Goal: Navigation & Orientation: Find specific page/section

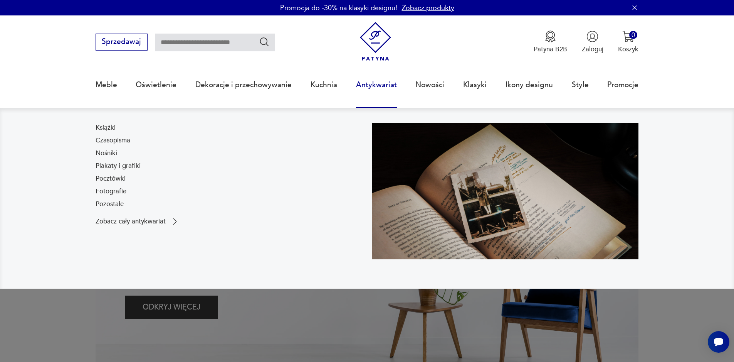
click at [387, 91] on link "Antykwariat" at bounding box center [376, 84] width 41 height 35
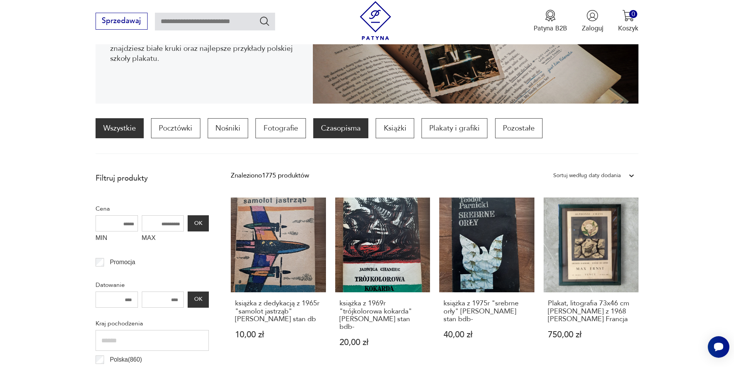
scroll to position [218, 0]
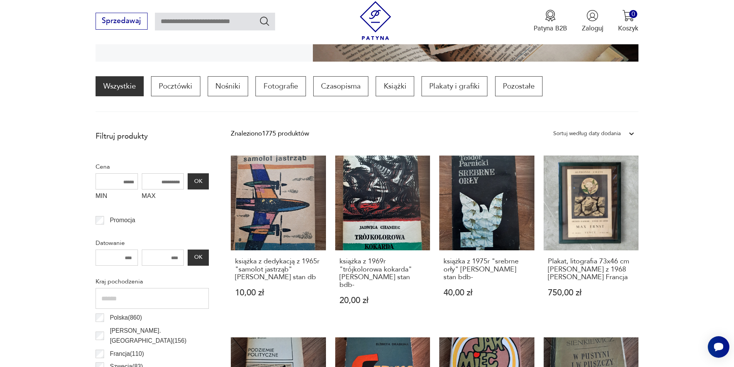
click at [601, 130] on div "Sortuj według daty dodania" at bounding box center [586, 134] width 67 height 10
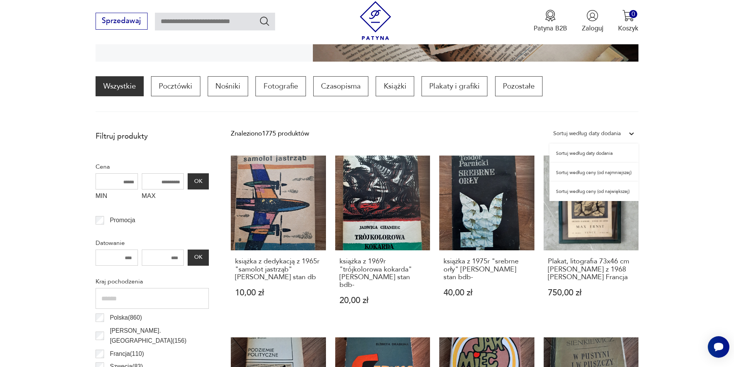
click at [588, 193] on div "Sortuj według ceny (od największej)" at bounding box center [594, 191] width 89 height 19
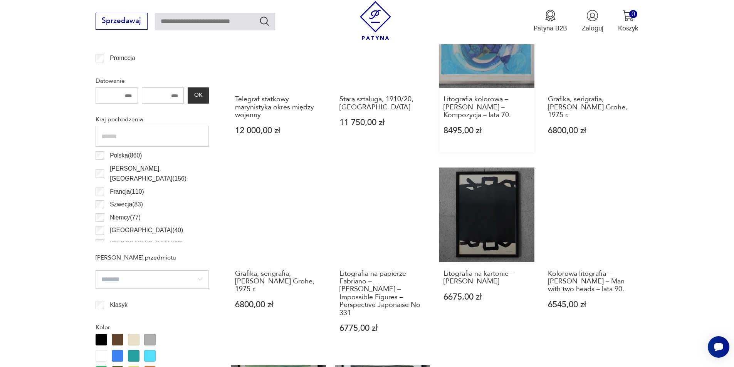
scroll to position [306, 0]
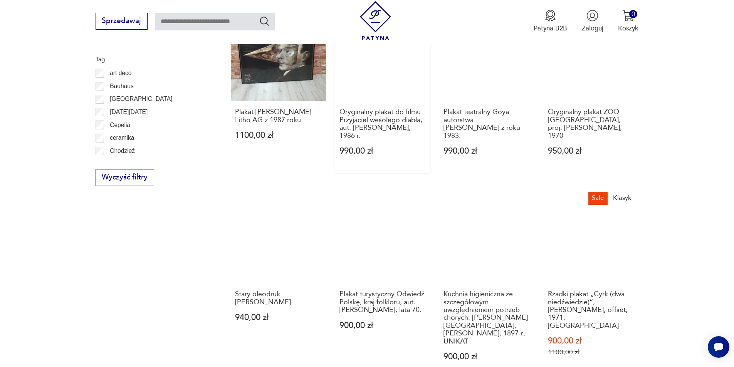
scroll to position [769, 0]
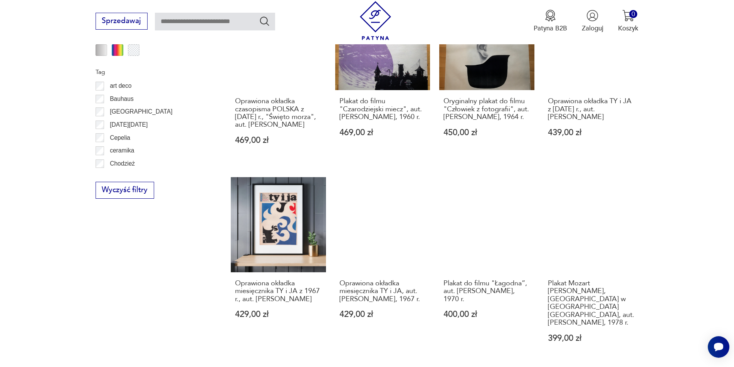
scroll to position [807, 0]
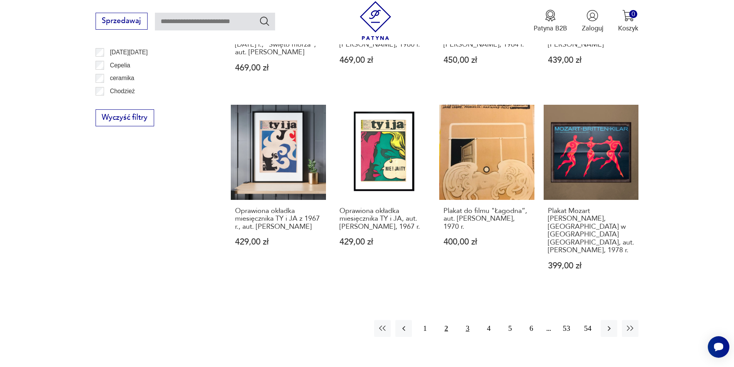
click at [466, 320] on button "3" at bounding box center [467, 328] width 17 height 17
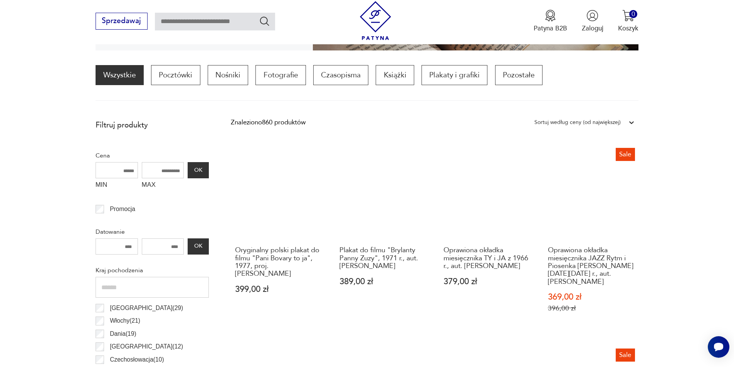
scroll to position [113, 0]
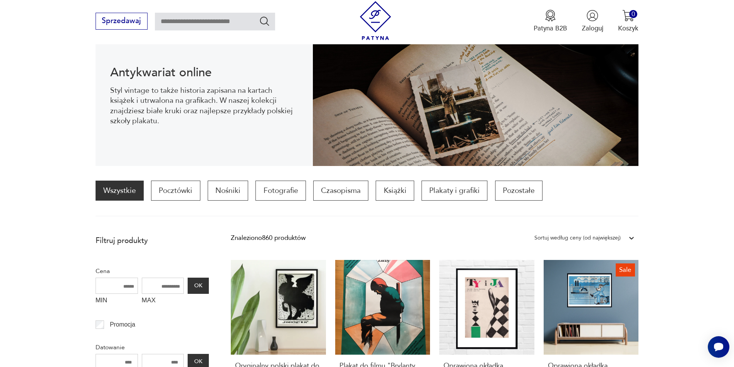
click at [370, 20] on img at bounding box center [375, 20] width 39 height 39
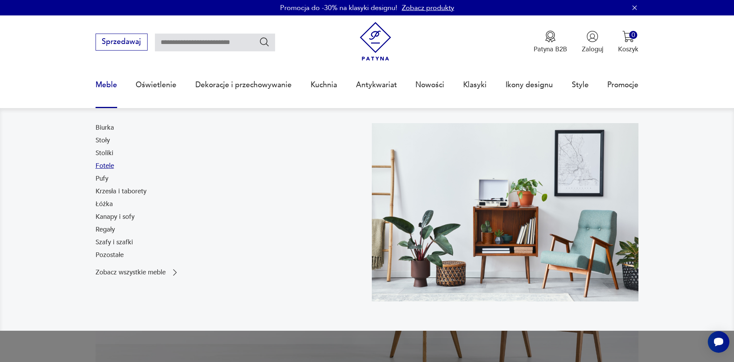
click at [109, 166] on link "Fotele" at bounding box center [105, 165] width 19 height 9
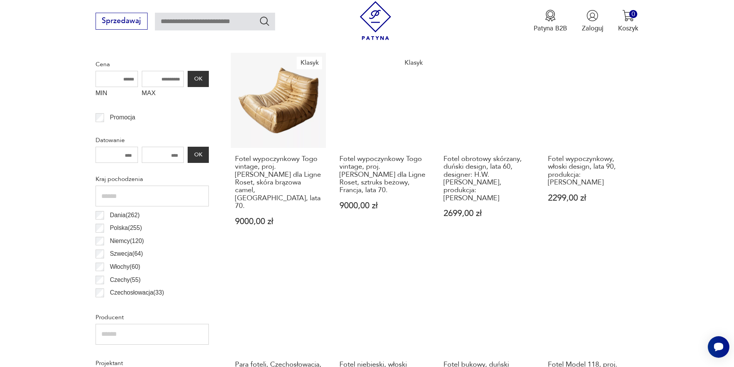
scroll to position [307, 0]
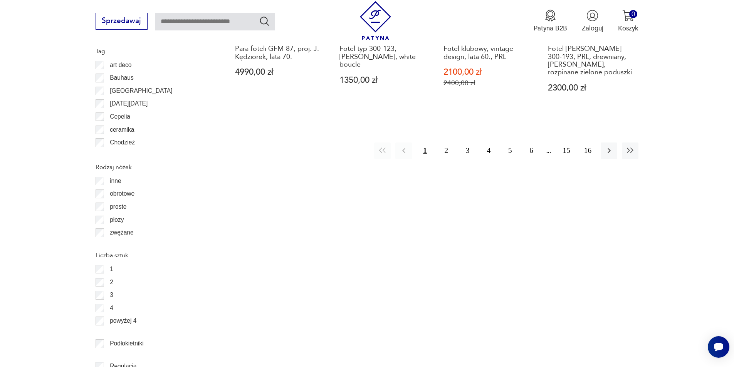
scroll to position [1220, 0]
